Goal: Find specific page/section: Find specific page/section

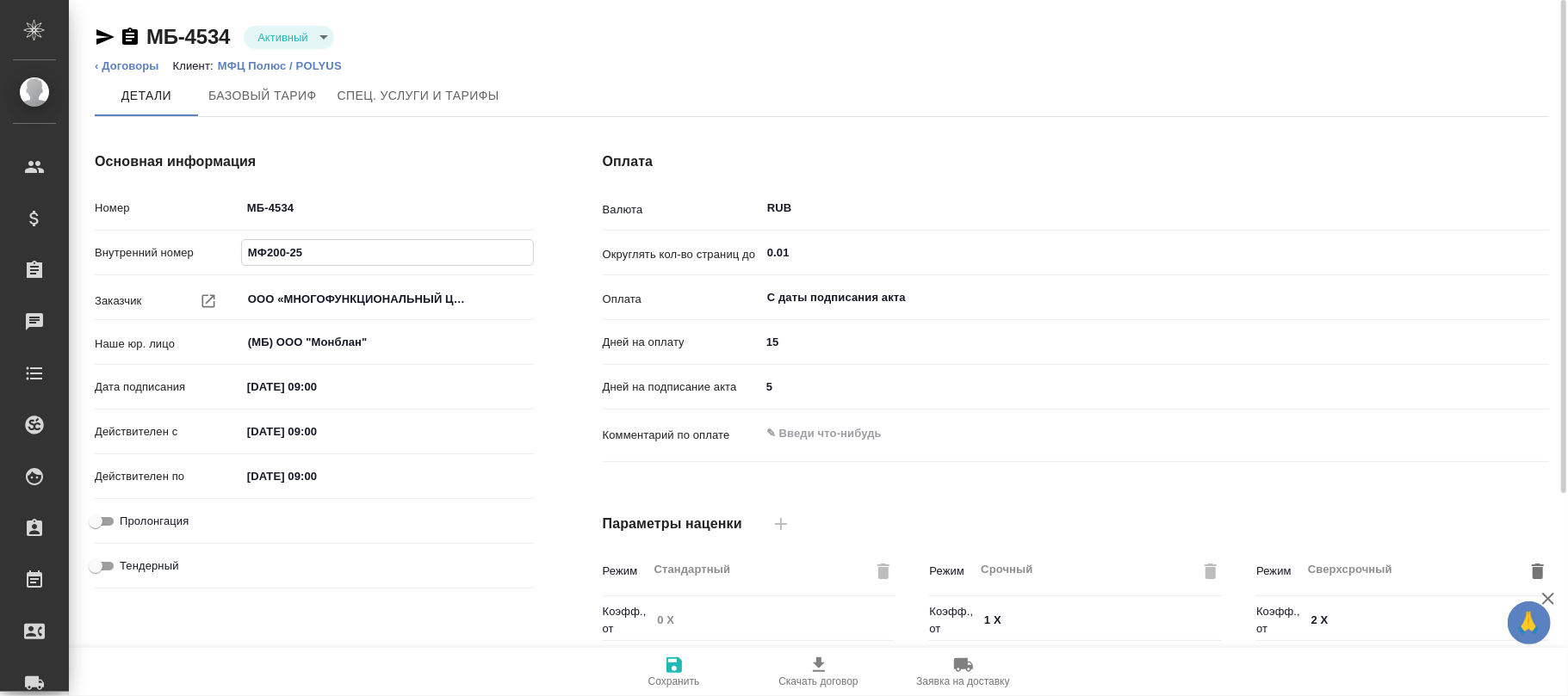
drag, startPoint x: 336, startPoint y: 252, endPoint x: 207, endPoint y: 253, distance: 129.0
click at [207, 253] on div "Внутренний номер МФ200-25" at bounding box center [314, 252] width 439 height 30
drag, startPoint x: 308, startPoint y: 207, endPoint x: 159, endPoint y: 207, distance: 149.0
click at [159, 207] on div "Номер МБ-4534" at bounding box center [314, 208] width 439 height 30
paste input "МФ200-25"
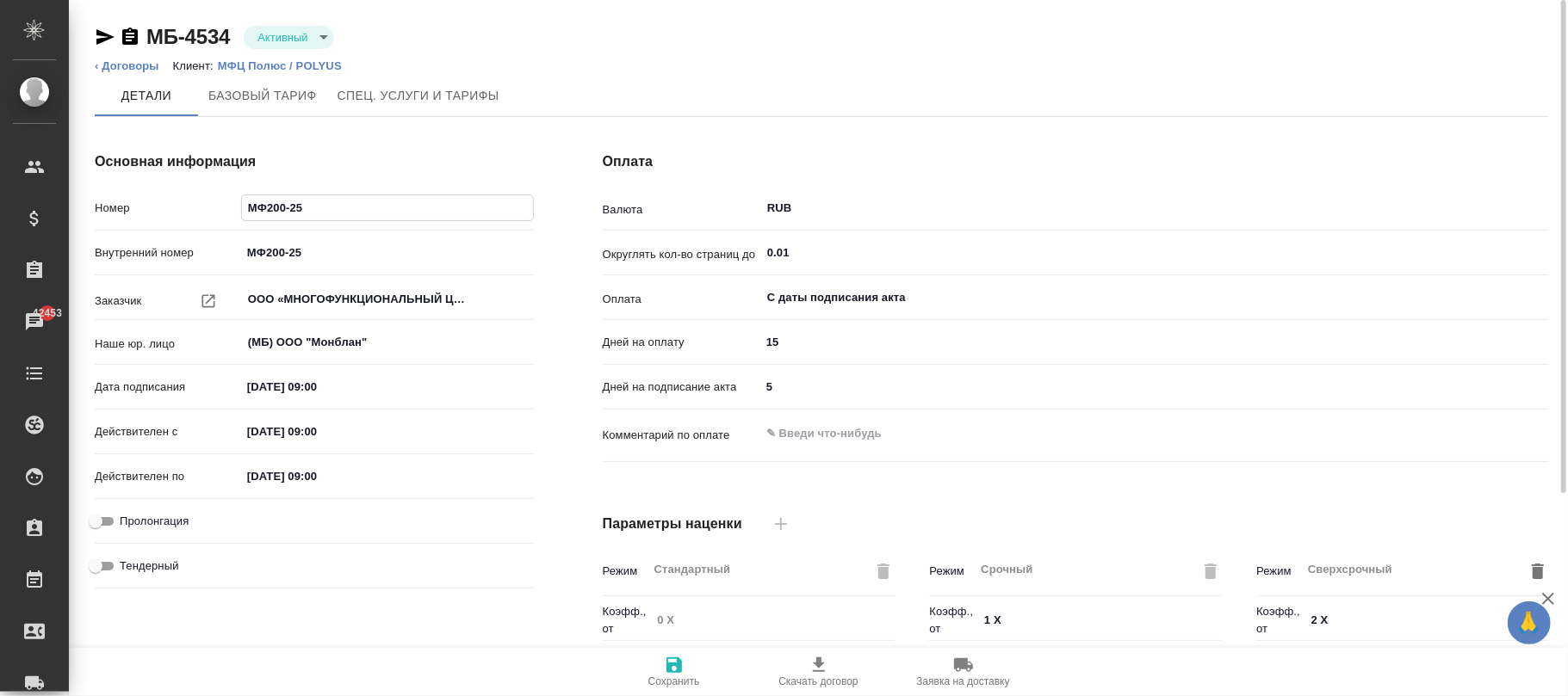
type input "МФ200-25"
drag, startPoint x: 234, startPoint y: 12, endPoint x: 153, endPoint y: 24, distance: 81.9
click at [153, 24] on div "МБ-4534 Активный active ‹ Договоры Клиент: [PERSON_NAME] / [PERSON_NAME] тариф …" at bounding box center [821, 585] width 1473 height 1171
copy link "МБ-4534"
drag, startPoint x: 332, startPoint y: 257, endPoint x: 197, endPoint y: 238, distance: 136.3
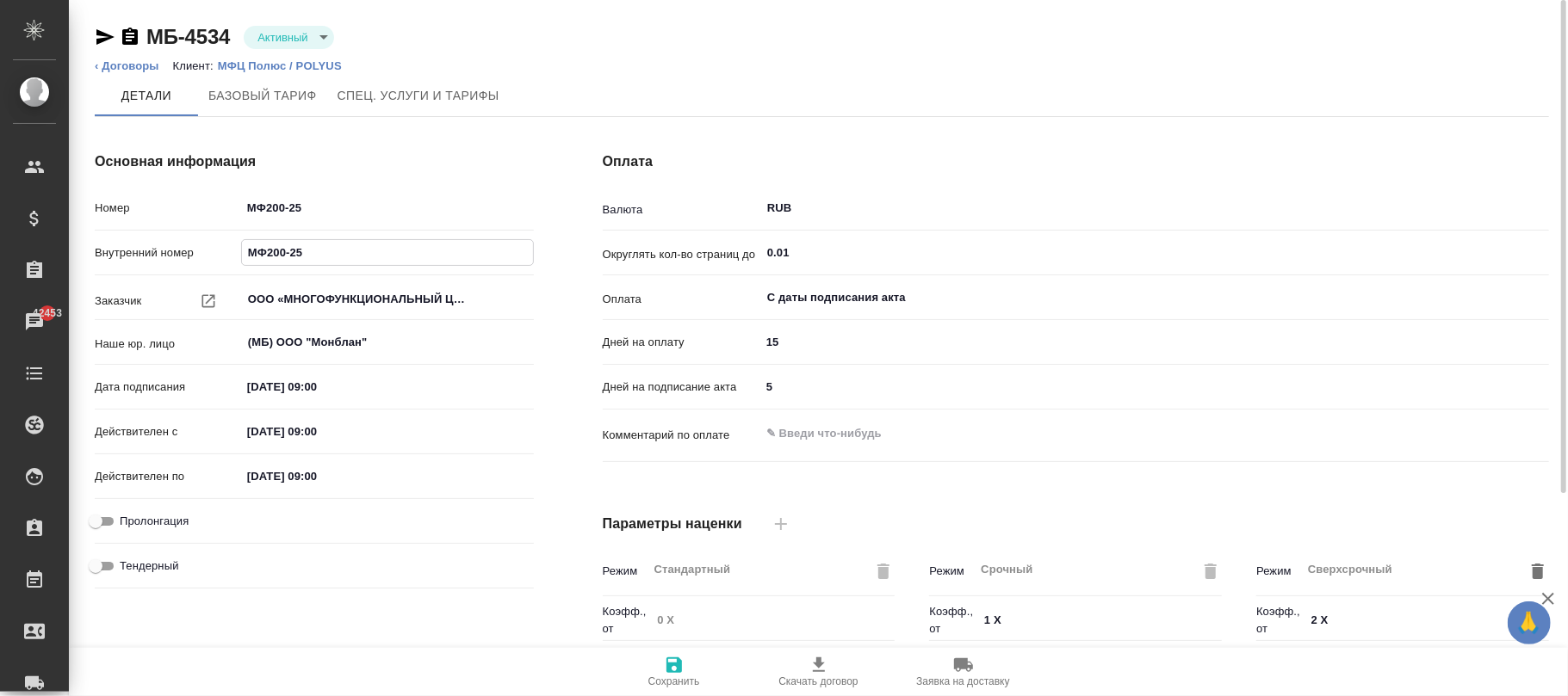
click at [198, 239] on div "Внутренний номер МФ200-25" at bounding box center [314, 252] width 439 height 30
paste input "МБ-4534"
type input "МБ-4534"
click at [665, 669] on icon "button" at bounding box center [673, 665] width 20 height 20
